Goal: Task Accomplishment & Management: Use online tool/utility

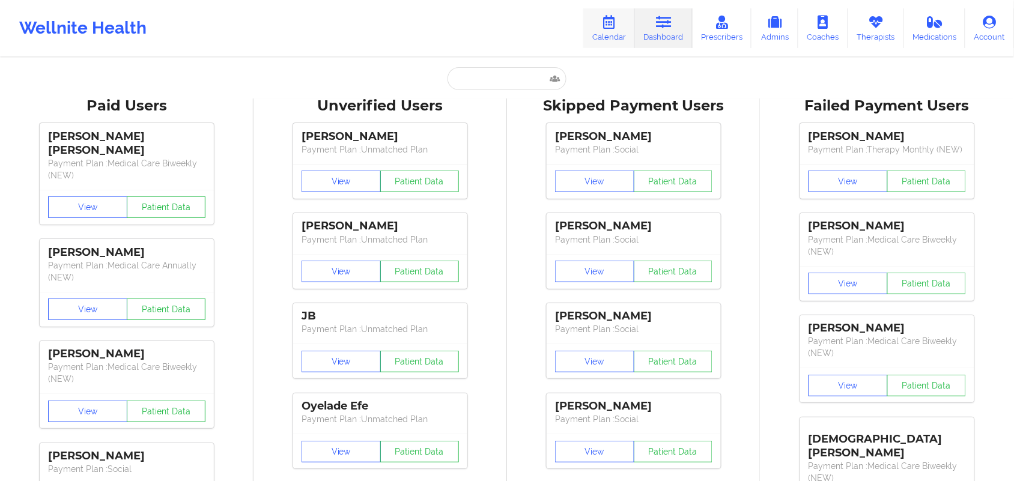
click at [611, 26] on icon at bounding box center [609, 22] width 16 height 13
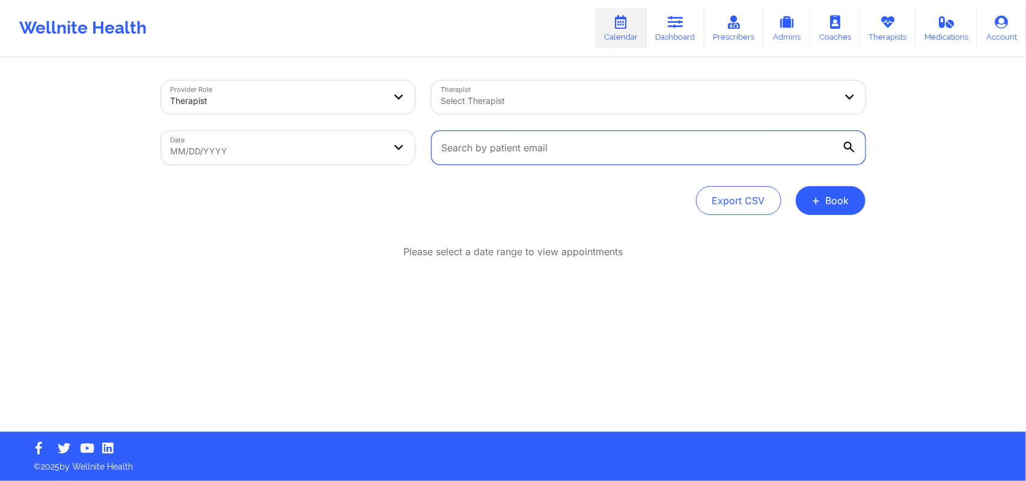
click at [578, 144] on input "text" at bounding box center [648, 148] width 434 height 34
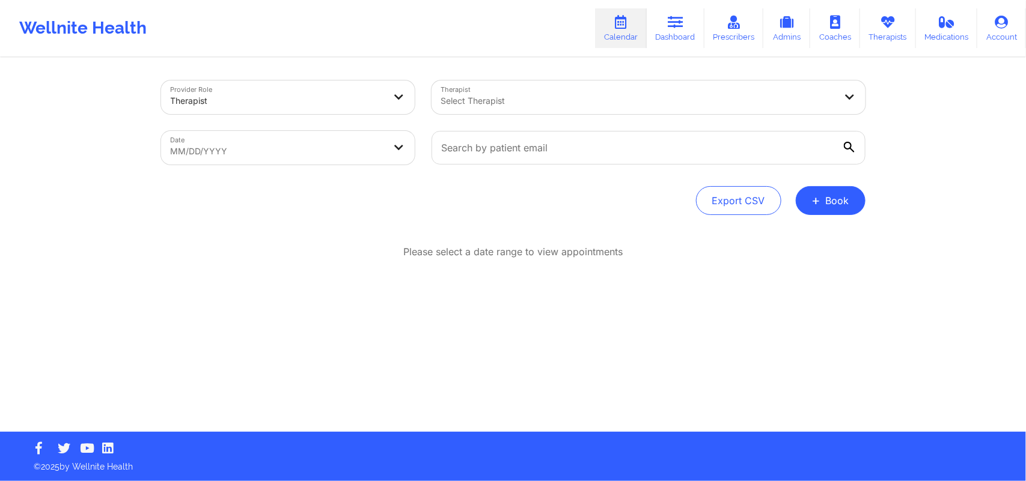
click at [410, 146] on body "Wellnite Health Calendar Dashboard Prescribers Admins Coaches Therapists Medica…" at bounding box center [513, 240] width 1026 height 481
select select "2025-8"
select select "2025-9"
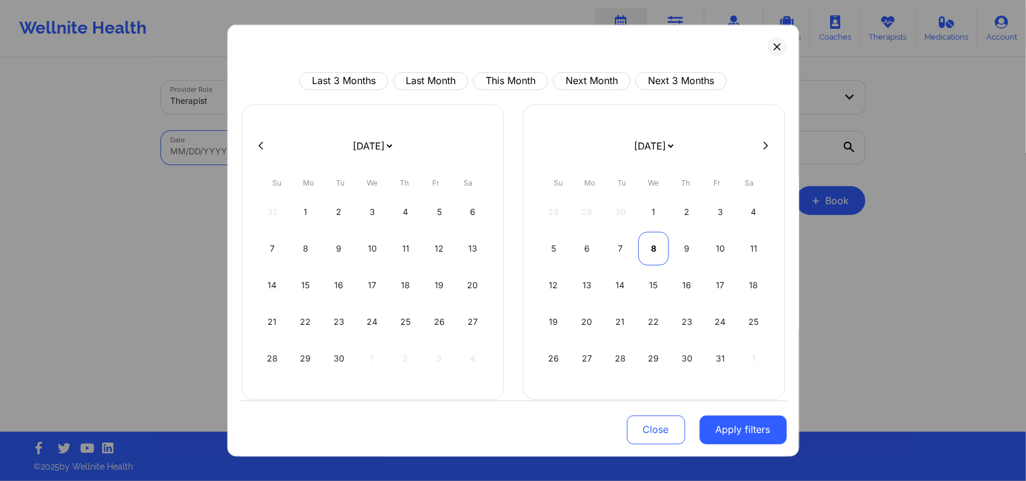
click at [650, 253] on div "8" at bounding box center [653, 248] width 31 height 34
select select "2025-9"
select select "2025-10"
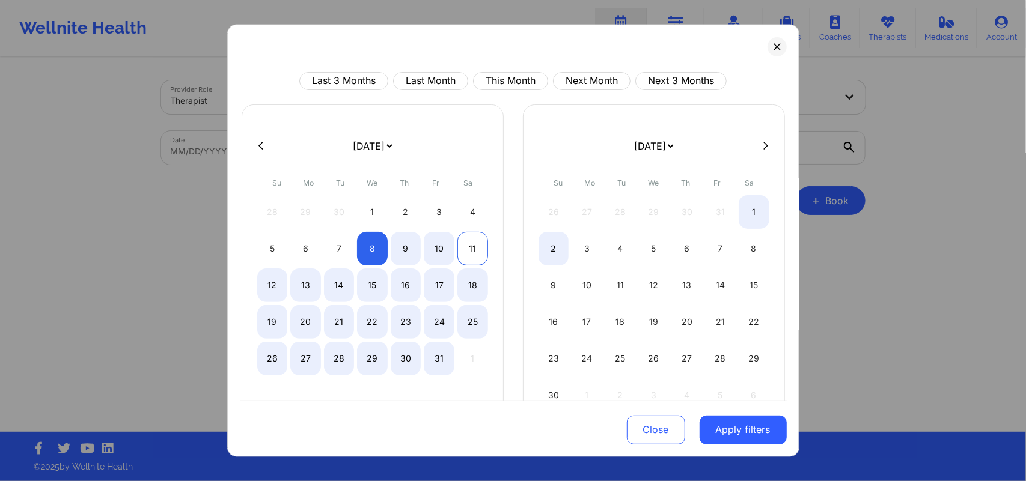
select select "2025-9"
select select "2025-10"
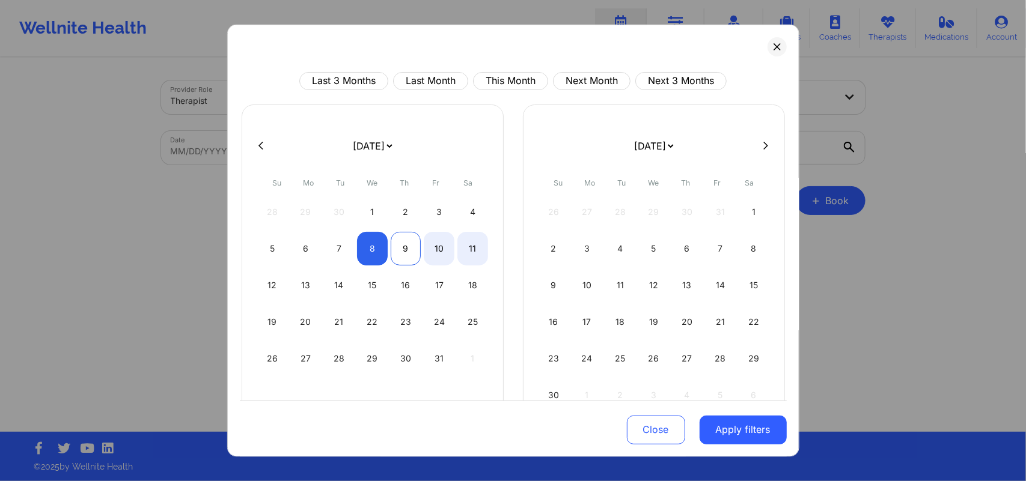
select select "2025-9"
select select "2025-10"
select select "2025-9"
select select "2025-10"
click at [379, 248] on div "8" at bounding box center [372, 248] width 31 height 34
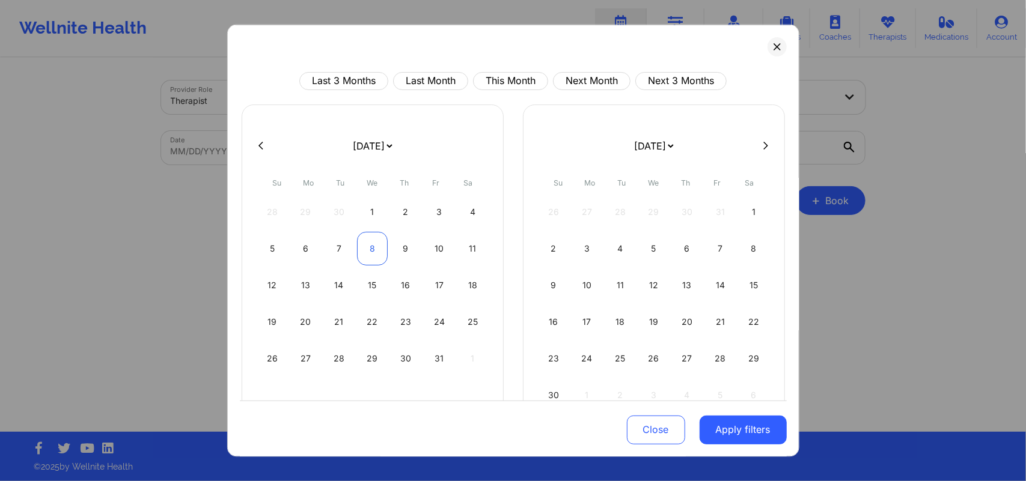
select select "2025-9"
select select "2025-10"
click at [719, 419] on button "Apply filters" at bounding box center [742, 430] width 87 height 29
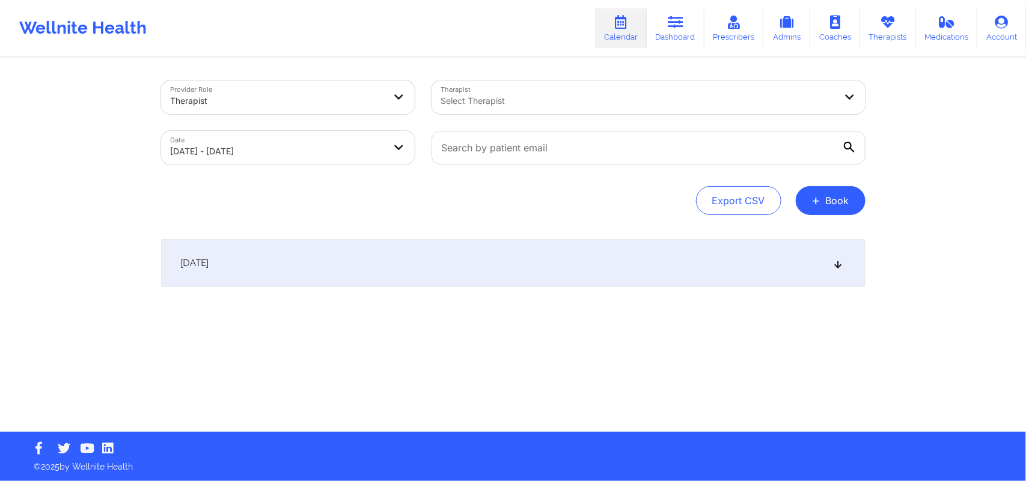
click at [836, 257] on div "[DATE]" at bounding box center [513, 263] width 704 height 48
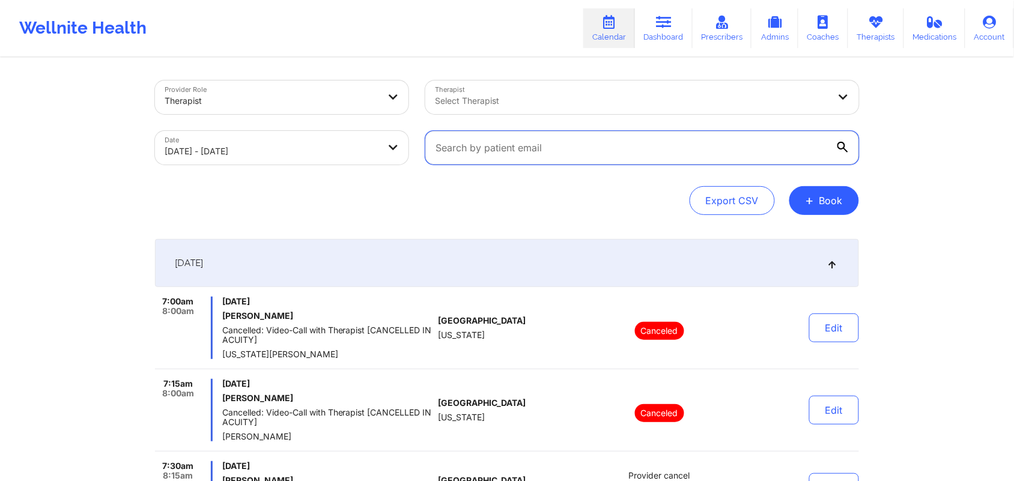
click at [602, 136] on input "text" at bounding box center [642, 148] width 434 height 34
paste input "[EMAIL_ADDRESS][DOMAIN_NAME]"
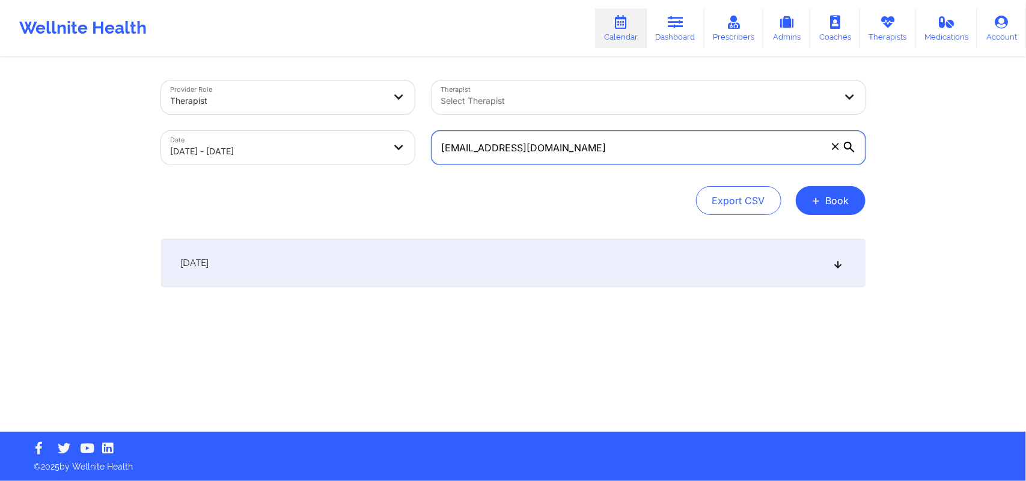
type input "[EMAIL_ADDRESS][DOMAIN_NAME]"
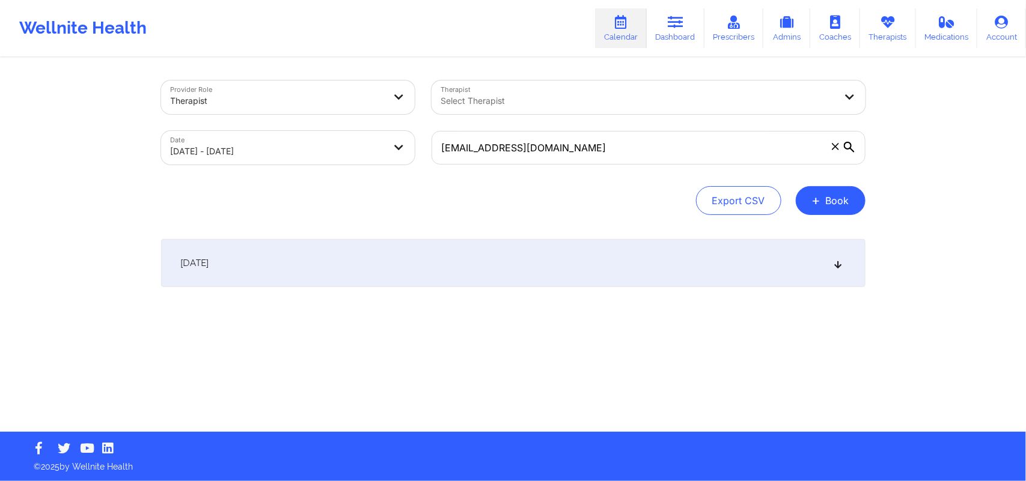
click at [838, 259] on icon at bounding box center [838, 263] width 10 height 8
